Goal: Task Accomplishment & Management: Use online tool/utility

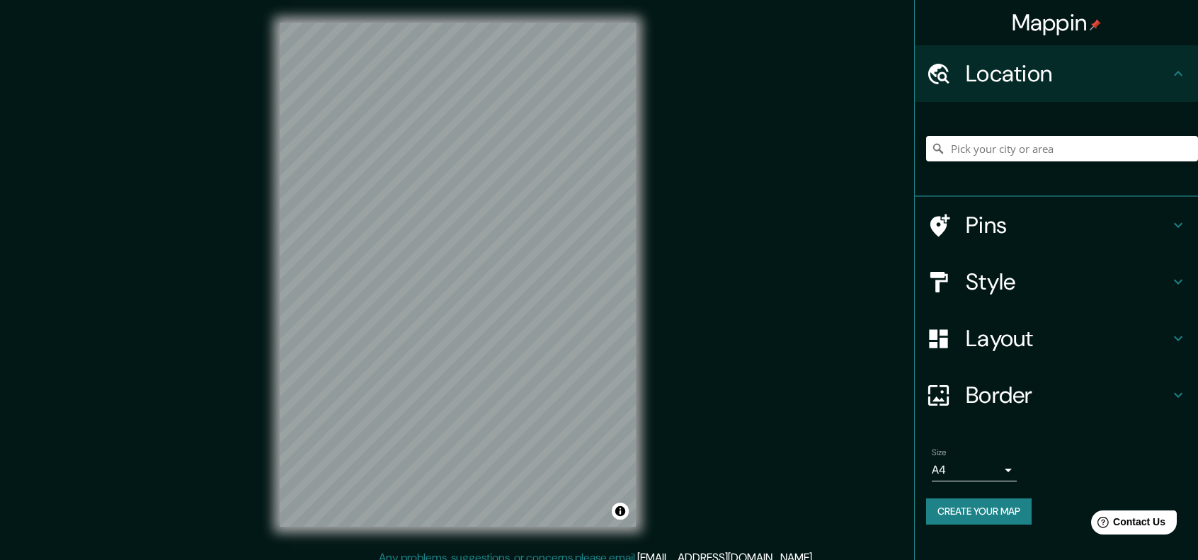
click at [1048, 63] on h4 "Location" at bounding box center [1068, 73] width 204 height 28
click at [1109, 159] on input "Pick your city or area" at bounding box center [1062, 148] width 272 height 25
click at [1073, 145] on input "Pick your city or area" at bounding box center [1062, 148] width 272 height 25
click at [1039, 155] on input "Pick your city or area" at bounding box center [1062, 148] width 272 height 25
paste input "[STREET_ADDRESS][PERSON_NAME], entre [GEOGRAPHIC_DATA] y [GEOGRAPHIC_DATA]"
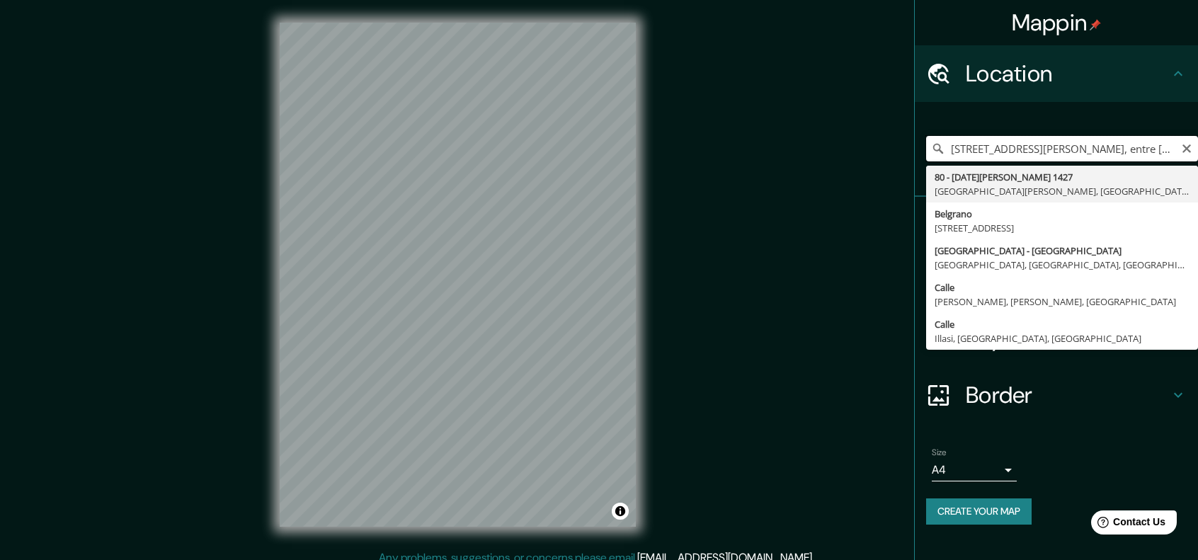
drag, startPoint x: 1028, startPoint y: 149, endPoint x: 904, endPoint y: 169, distance: 126.2
click at [903, 171] on div "Mappin Location [STREET_ADDRESS][PERSON_NAME][DATE][PERSON_NAME][PERSON_NAME] […" at bounding box center [599, 286] width 1198 height 572
type input "[STREET_ADDRESS][PERSON_NAME], entre [GEOGRAPHIC_DATA] y Belgrano [GEOGRAPHIC_D…"
click at [1190, 149] on icon "Clear" at bounding box center [1186, 148] width 11 height 11
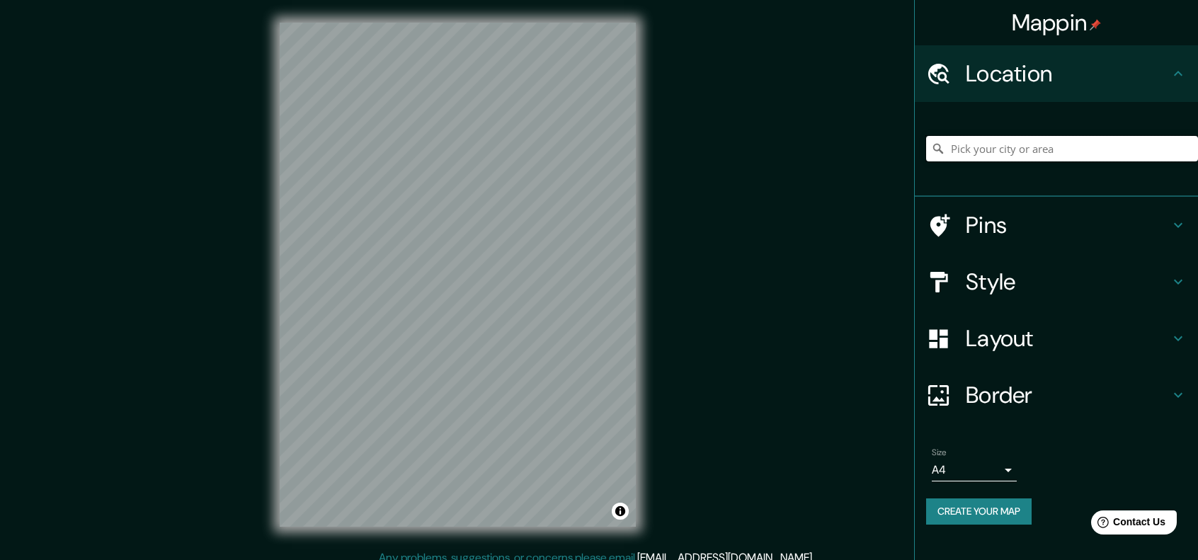
click at [1120, 151] on input "Pick your city or area" at bounding box center [1062, 148] width 272 height 25
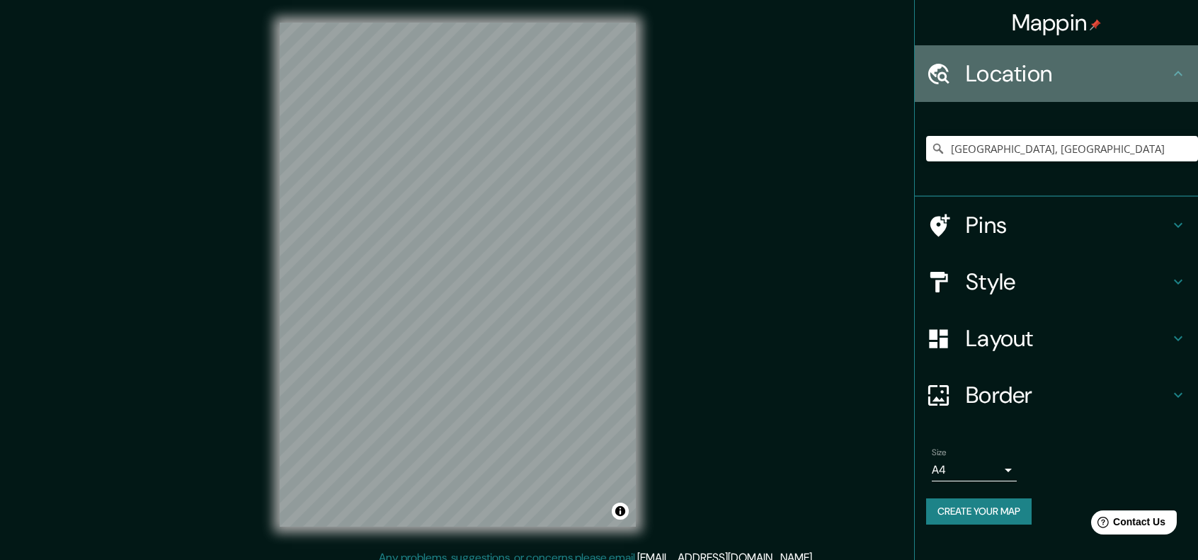
click at [1076, 80] on h4 "Location" at bounding box center [1068, 73] width 204 height 28
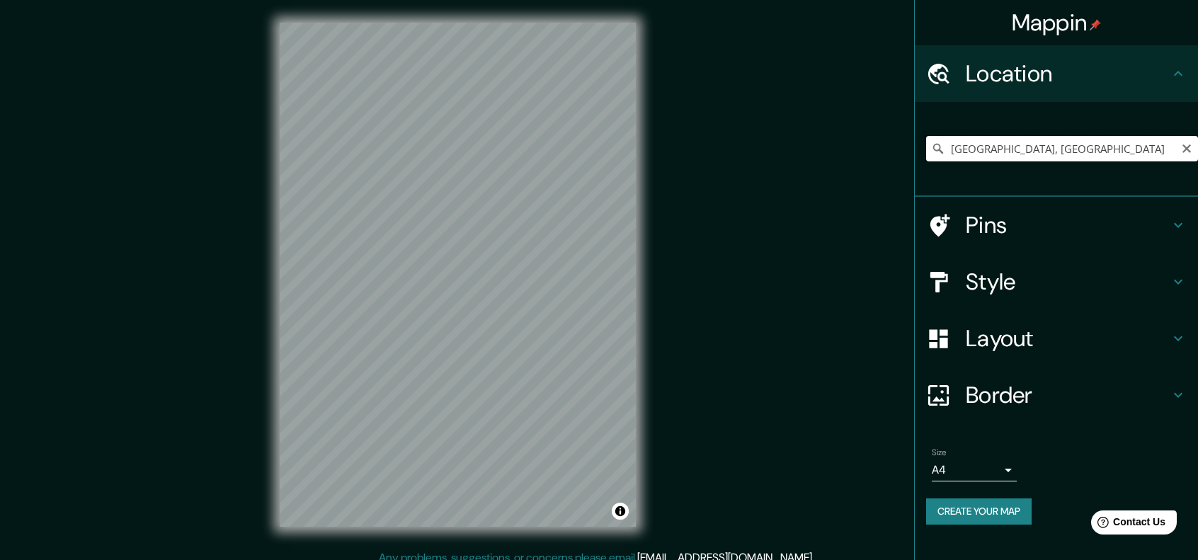
click at [1056, 145] on input "[GEOGRAPHIC_DATA], [GEOGRAPHIC_DATA]" at bounding box center [1062, 148] width 272 height 25
click at [1056, 146] on input "[GEOGRAPHIC_DATA], [GEOGRAPHIC_DATA]" at bounding box center [1062, 148] width 272 height 25
click at [1055, 144] on input "[GEOGRAPHIC_DATA], [GEOGRAPHIC_DATA]" at bounding box center [1062, 148] width 272 height 25
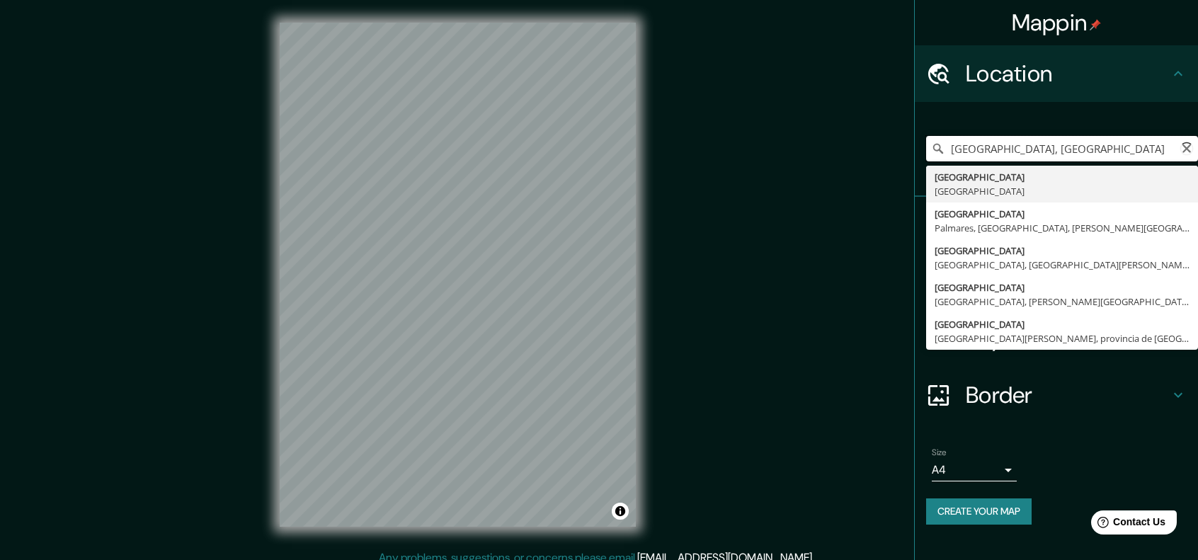
click at [1055, 144] on input "[GEOGRAPHIC_DATA], [GEOGRAPHIC_DATA]" at bounding box center [1062, 148] width 272 height 25
paste input "[PERSON_NAME][STREET_ADDRESS][PERSON_NAME]"
type input "[PERSON_NAME][STREET_ADDRESS][PERSON_NAME]"
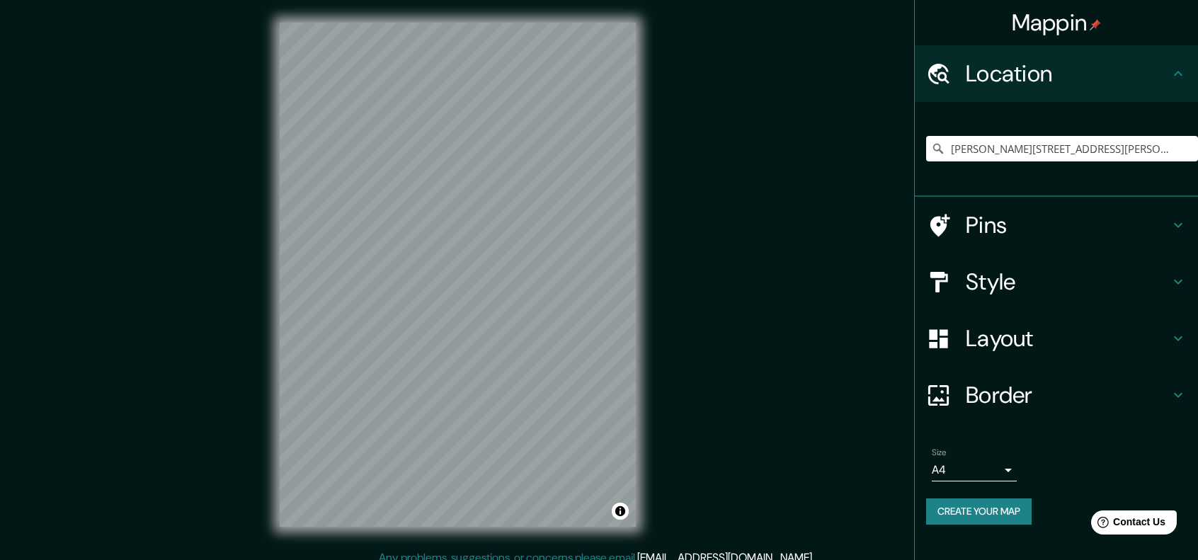
click at [1047, 285] on h4 "Style" at bounding box center [1068, 282] width 204 height 28
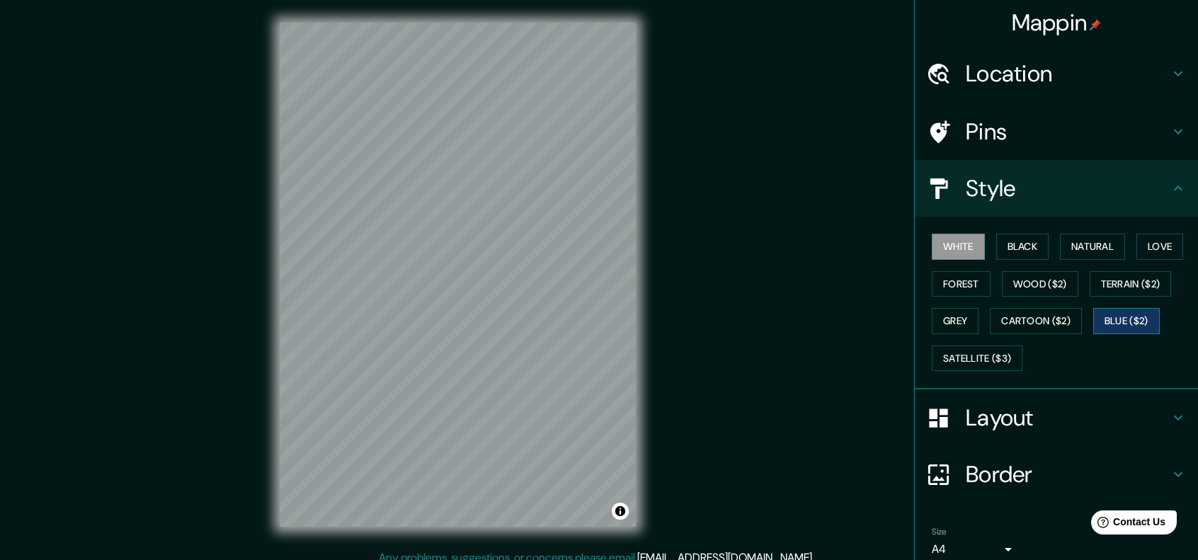
click at [1123, 325] on button "Blue ($2)" at bounding box center [1127, 321] width 67 height 26
click at [1007, 188] on h4 "Style" at bounding box center [1068, 188] width 204 height 28
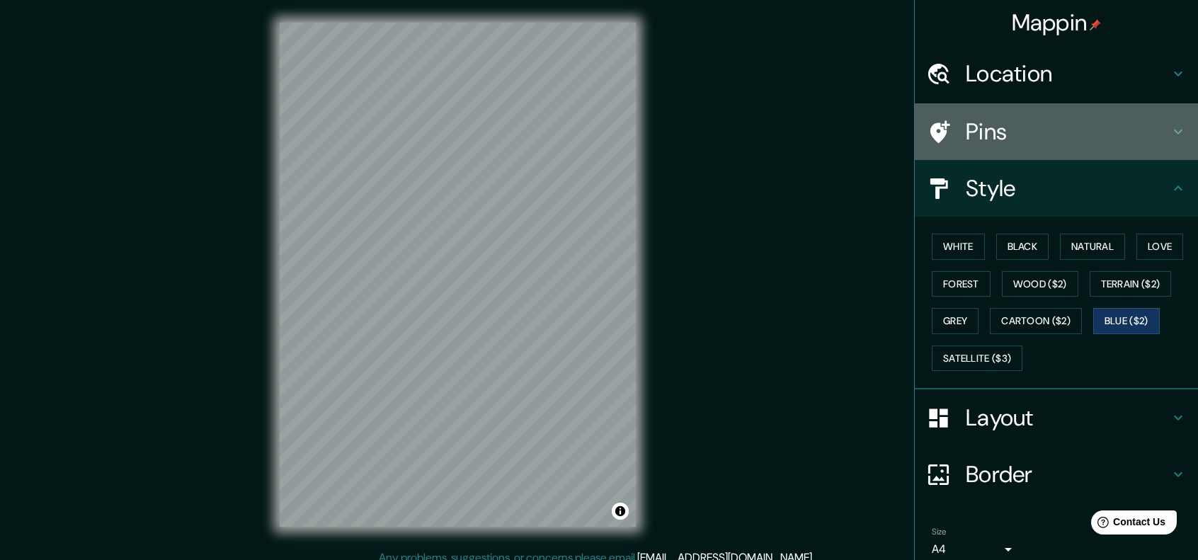
click at [999, 149] on div "Pins" at bounding box center [1056, 131] width 283 height 57
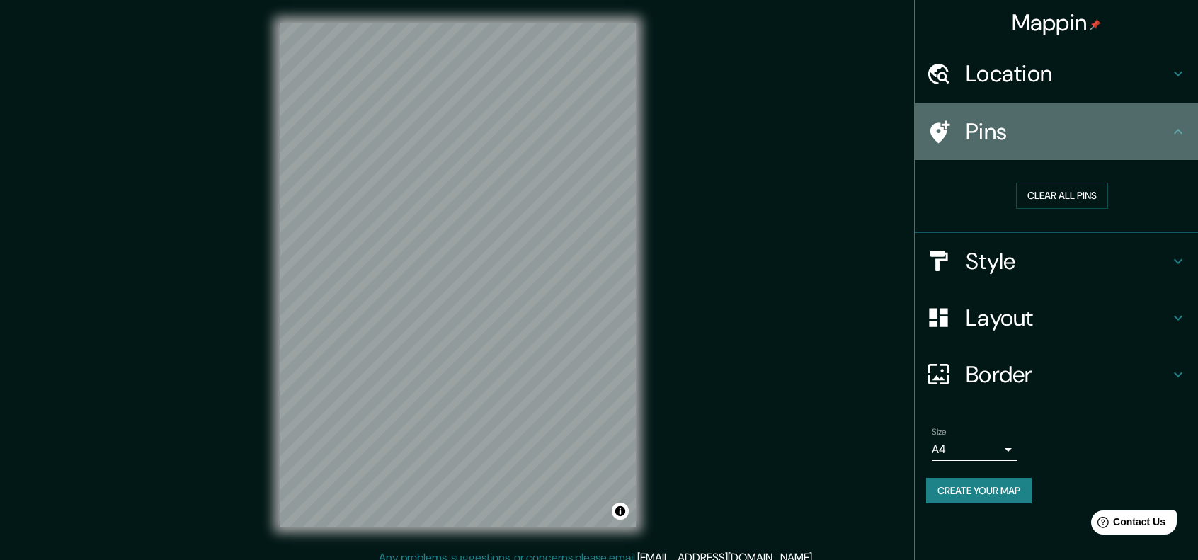
click at [997, 148] on div "Pins" at bounding box center [1056, 131] width 283 height 57
click at [1130, 130] on h4 "Pins" at bounding box center [1068, 132] width 204 height 28
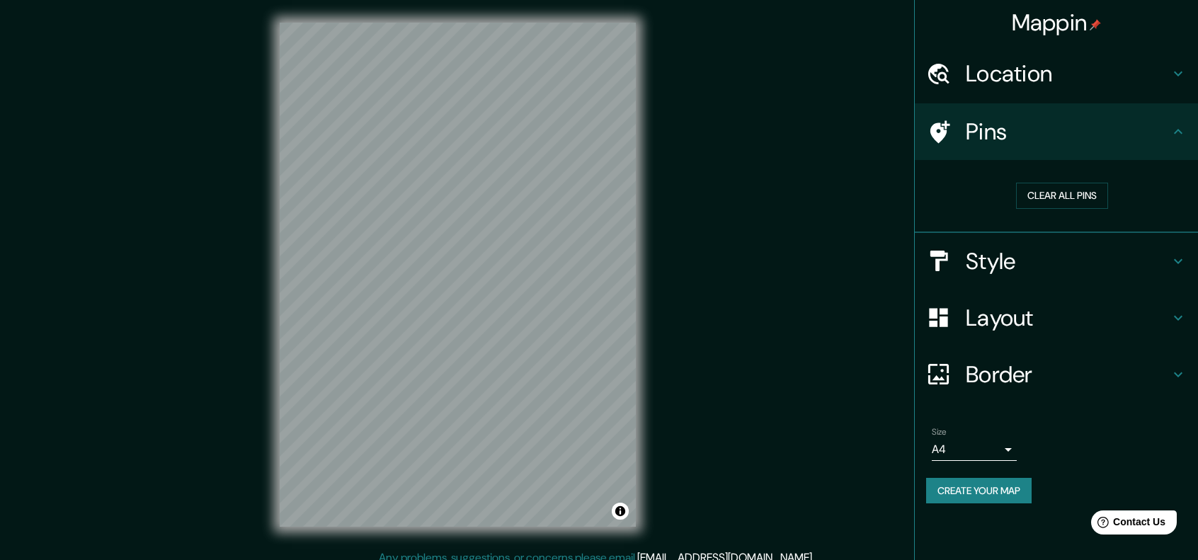
click at [1183, 130] on icon at bounding box center [1178, 131] width 17 height 17
click at [1135, 280] on div "Style" at bounding box center [1056, 261] width 283 height 57
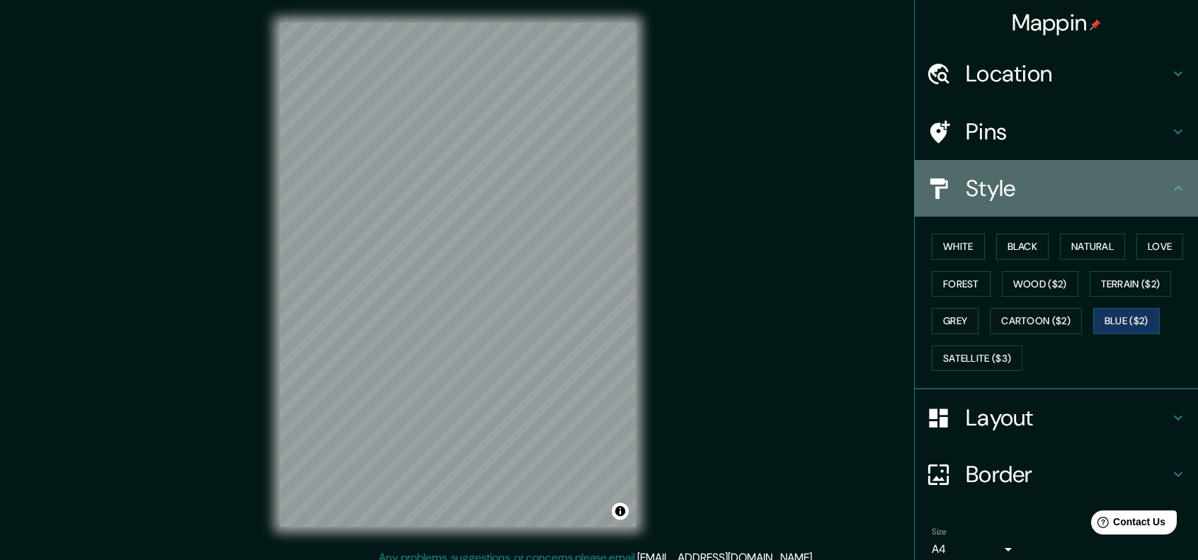
click at [1142, 205] on div "Style" at bounding box center [1056, 188] width 283 height 57
click at [1176, 198] on div "Style" at bounding box center [1056, 188] width 283 height 57
click at [1170, 194] on icon at bounding box center [1178, 188] width 17 height 17
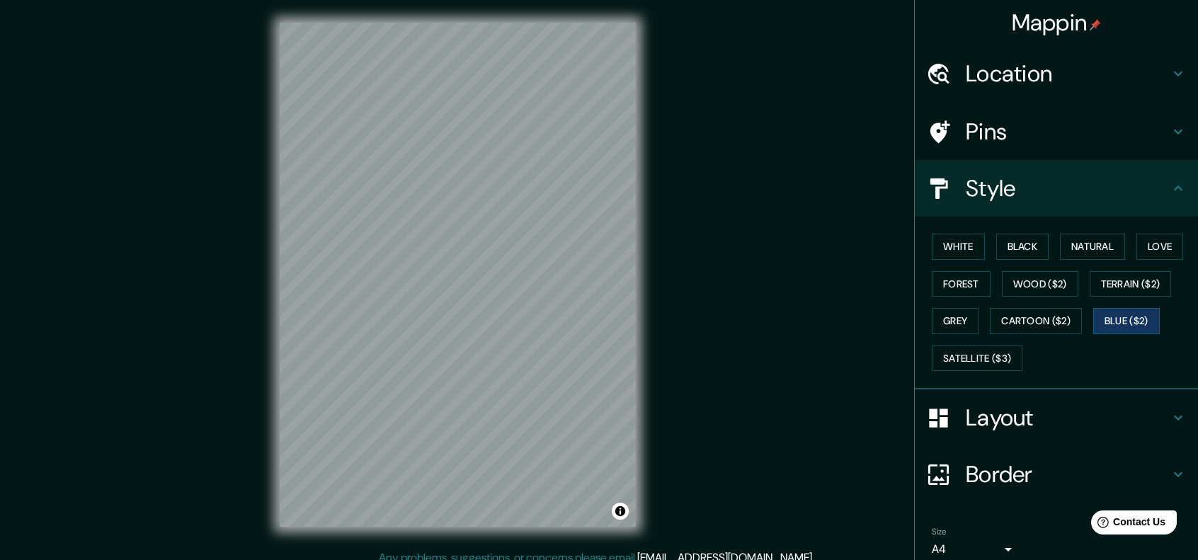
click at [1146, 423] on h4 "Layout" at bounding box center [1068, 418] width 204 height 28
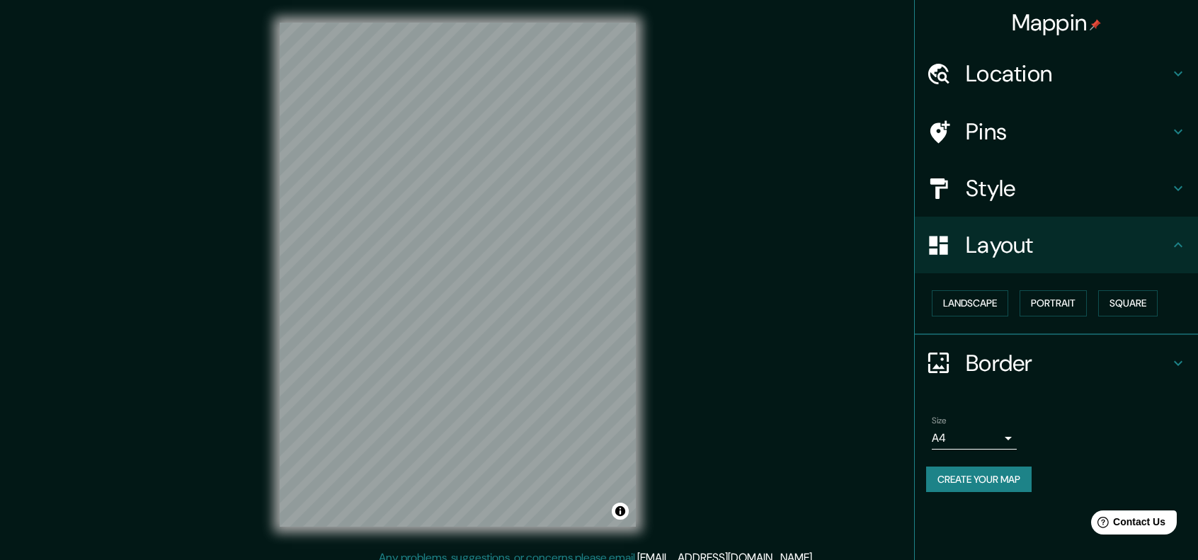
drag, startPoint x: 995, startPoint y: 298, endPoint x: 1012, endPoint y: 298, distance: 17.0
click at [995, 298] on button "Landscape" at bounding box center [970, 303] width 76 height 26
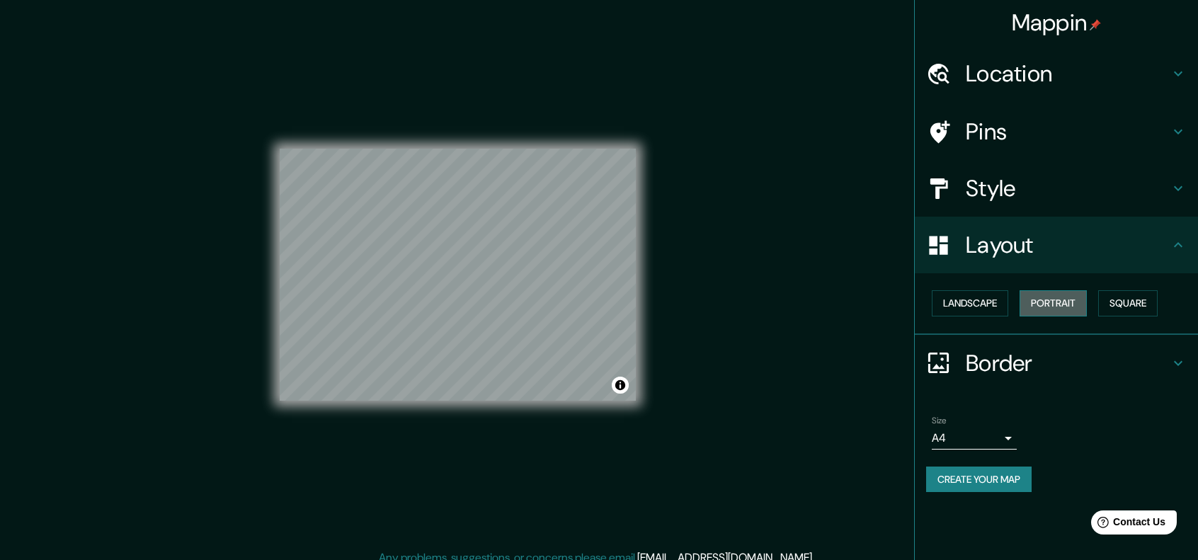
click at [1046, 301] on button "Portrait" at bounding box center [1053, 303] width 67 height 26
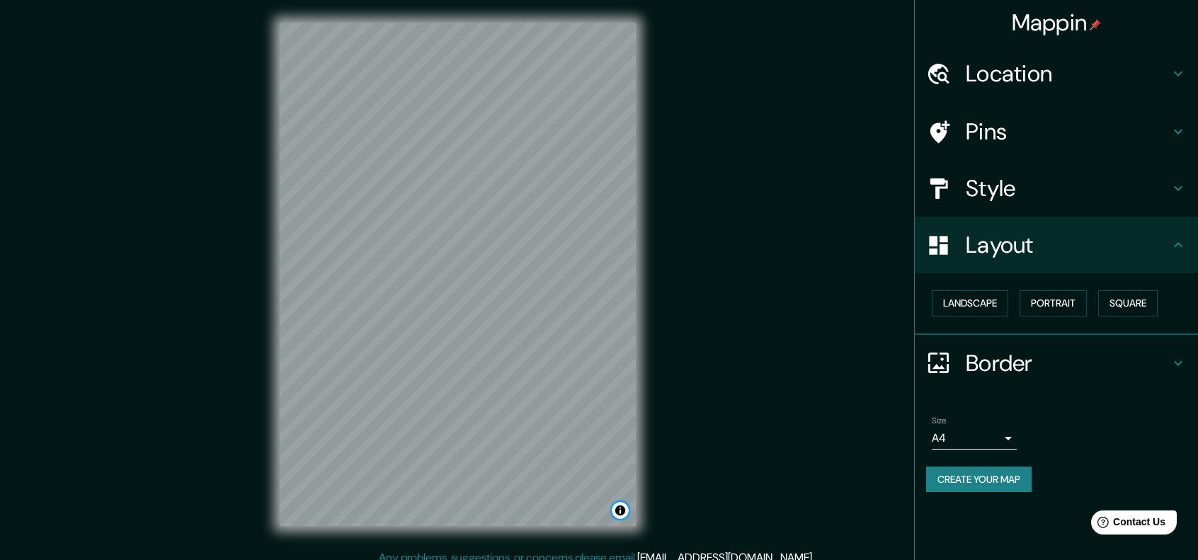
click at [618, 511] on button "Toggle attribution" at bounding box center [620, 510] width 17 height 17
click at [752, 312] on div "Mappin Location [PERSON_NAME][STREET_ADDRESS][PERSON_NAME] Pins Style Layout La…" at bounding box center [599, 286] width 1198 height 572
